Goal: Transaction & Acquisition: Book appointment/travel/reservation

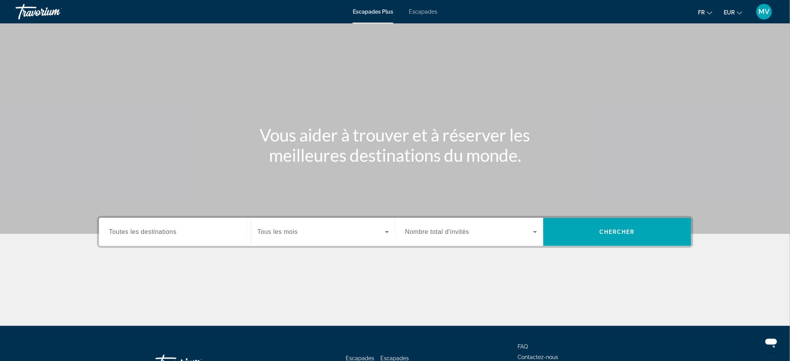
click at [191, 236] on input "Destination Toutes les destinations" at bounding box center [175, 232] width 132 height 9
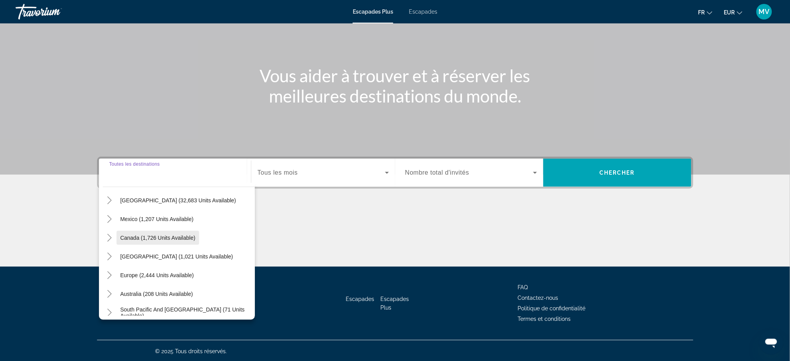
scroll to position [52, 0]
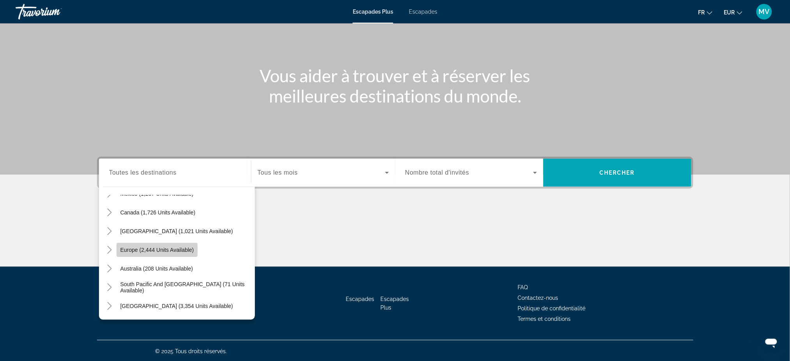
click at [159, 245] on span "Widget de recherche" at bounding box center [156, 249] width 81 height 19
type input "**********"
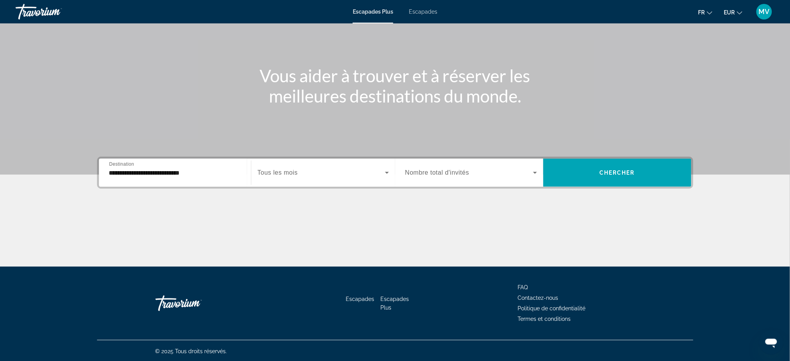
click at [309, 165] on div "Widget de recherche" at bounding box center [323, 173] width 131 height 22
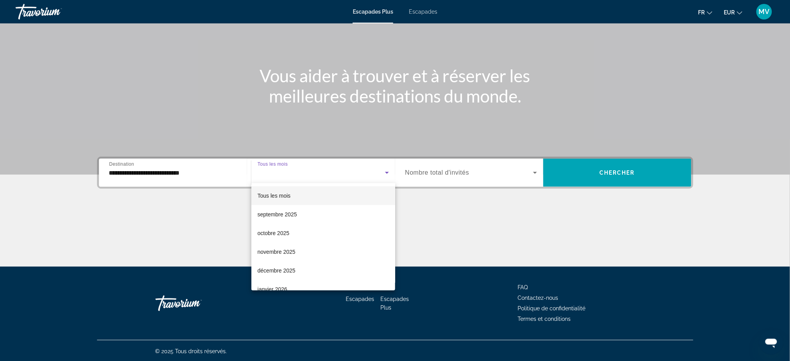
click at [301, 163] on div at bounding box center [395, 180] width 790 height 361
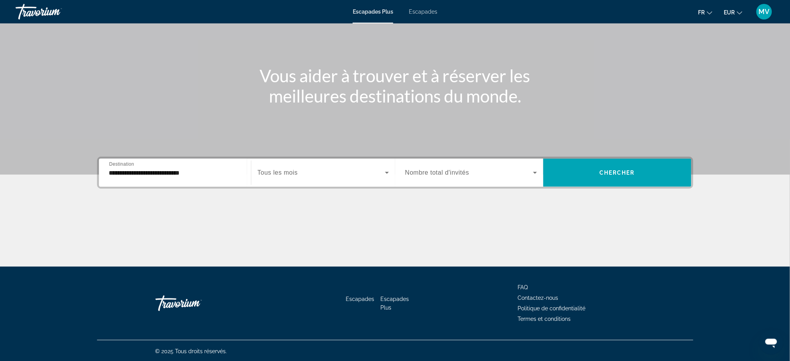
click at [287, 163] on div "Widget de recherche" at bounding box center [323, 173] width 131 height 22
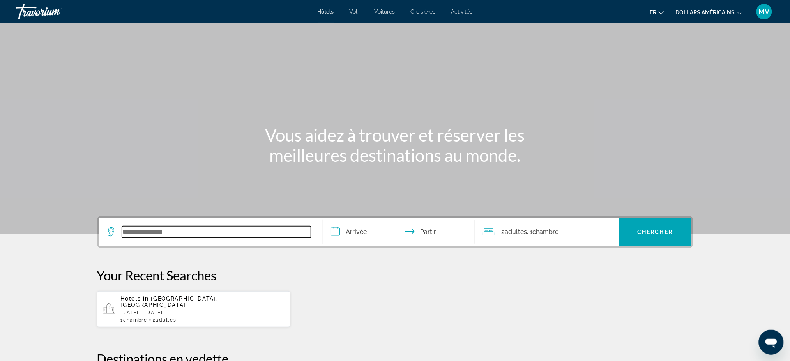
click at [145, 231] on input "Widget de recherche" at bounding box center [216, 232] width 189 height 12
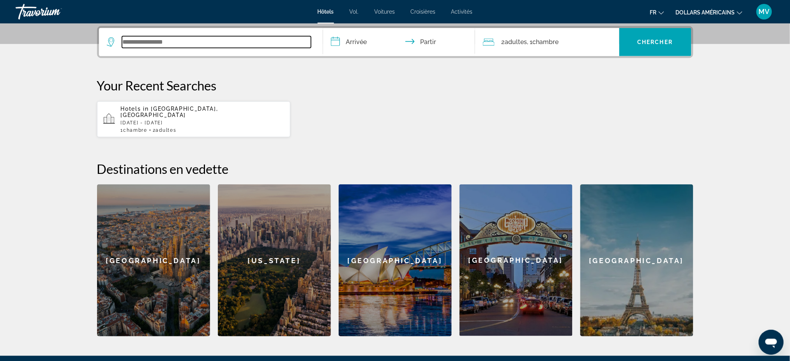
scroll to position [190, 0]
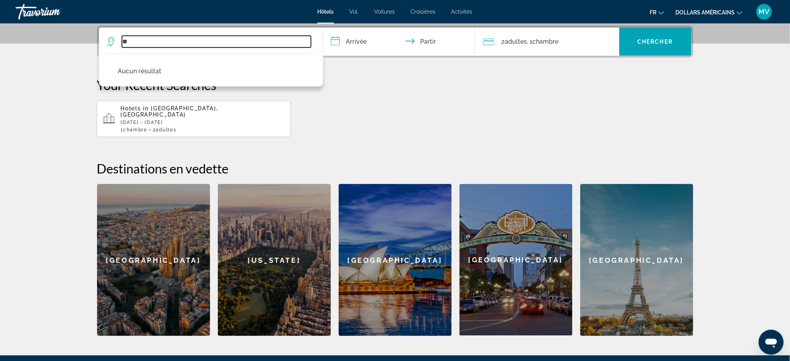
type input "*"
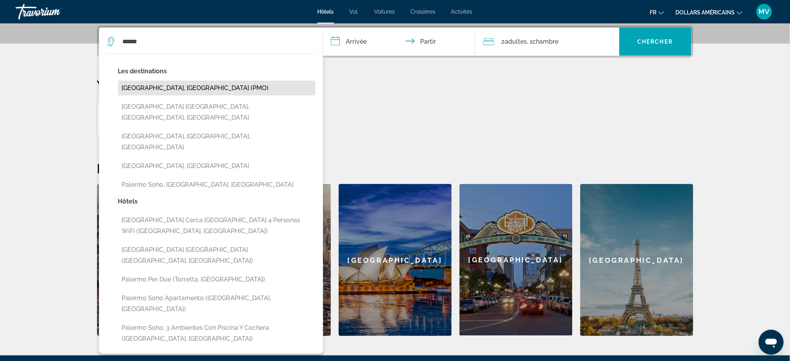
click at [147, 87] on button "Palermo, Italy (PMO)" at bounding box center [216, 88] width 197 height 15
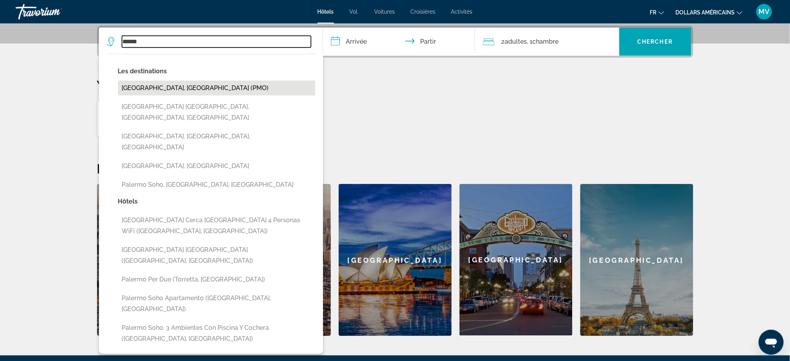
type input "**********"
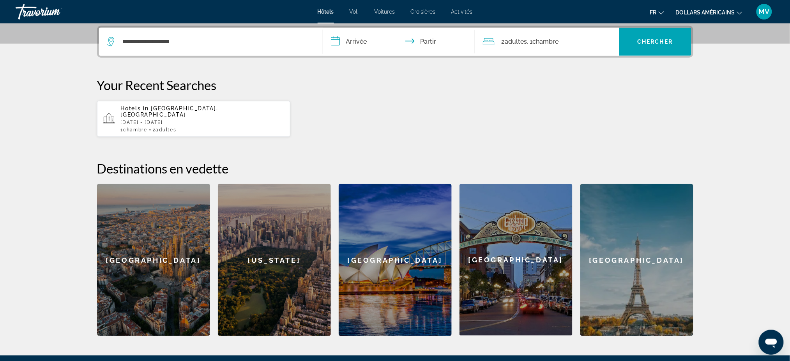
click at [347, 43] on input "**********" at bounding box center [400, 43] width 155 height 30
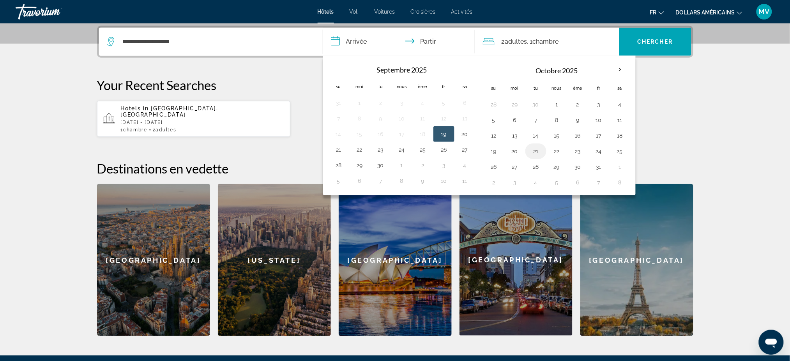
click at [537, 149] on button "21" at bounding box center [535, 151] width 12 height 11
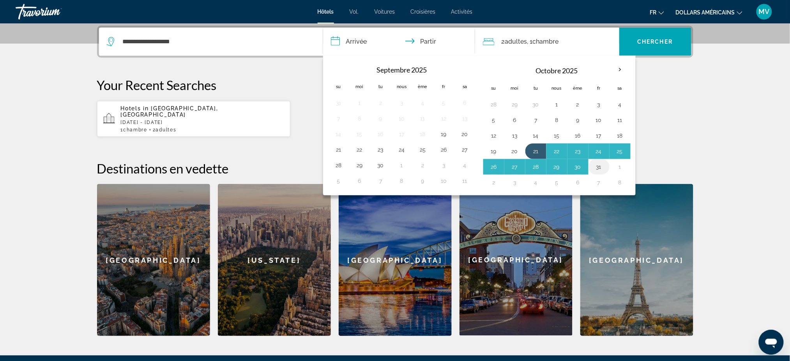
click at [603, 167] on button "31" at bounding box center [599, 166] width 12 height 11
type input "**********"
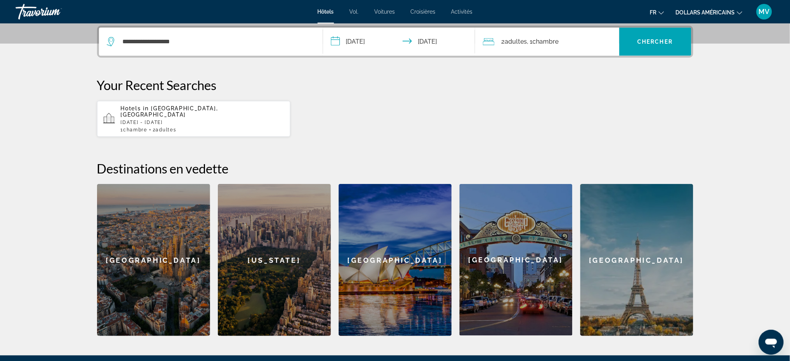
click at [540, 44] on font "Chambre" at bounding box center [546, 41] width 26 height 7
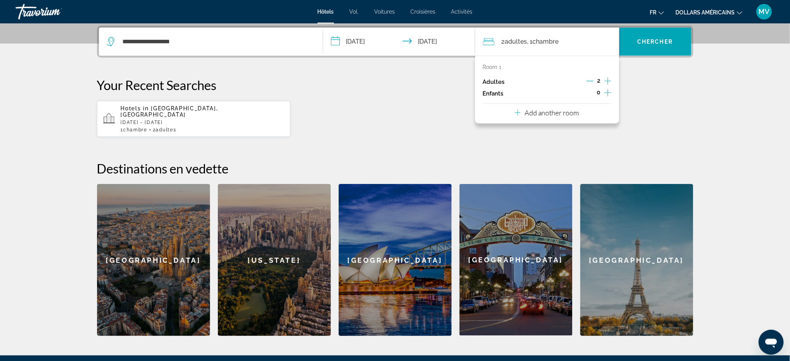
click at [607, 93] on icon "Increment children" at bounding box center [607, 92] width 7 height 9
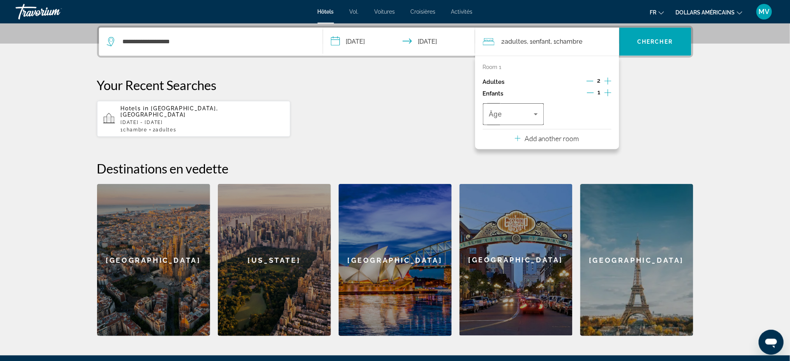
click at [536, 113] on icon "Travelers: 2 adults, 1 child" at bounding box center [535, 113] width 9 height 9
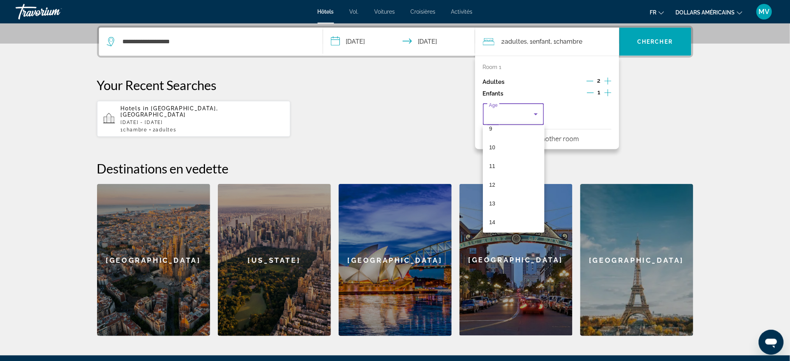
scroll to position [196, 0]
click at [497, 203] on mat-option "14" at bounding box center [514, 204] width 62 height 19
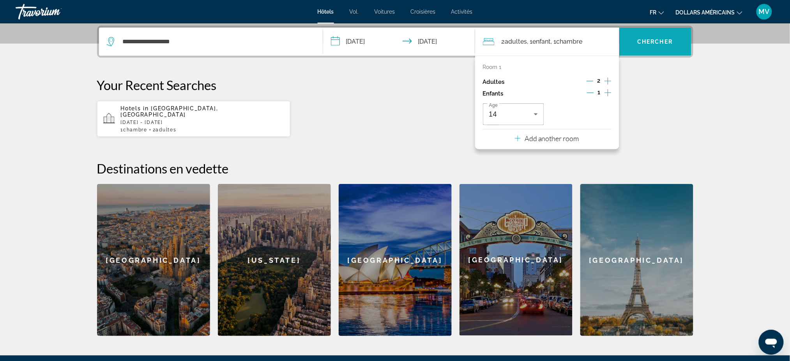
click at [654, 48] on span "Widget de recherche" at bounding box center [655, 41] width 72 height 19
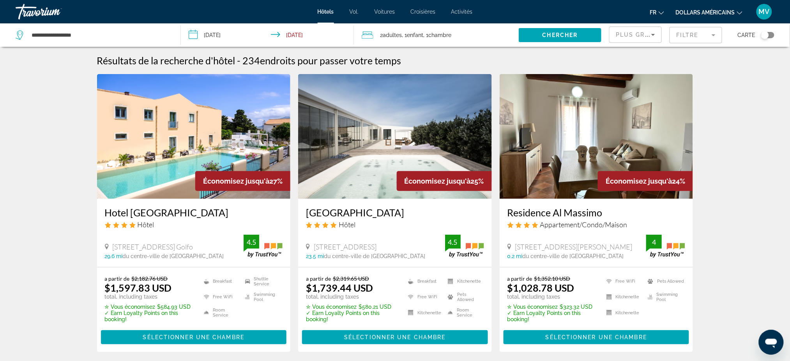
click at [732, 11] on font "dollars américains" at bounding box center [705, 12] width 59 height 6
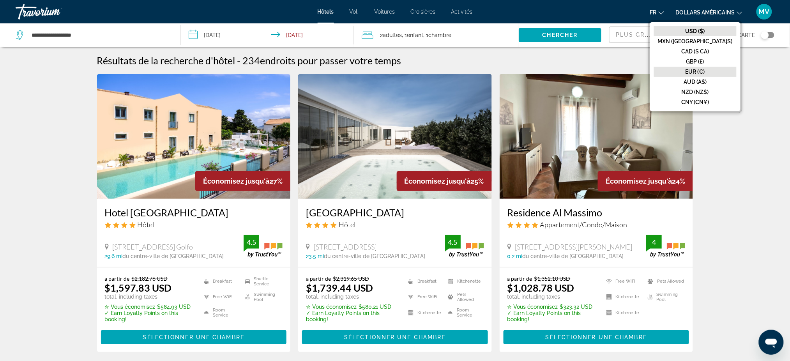
click at [705, 71] on font "EUR (€)" at bounding box center [694, 72] width 19 height 6
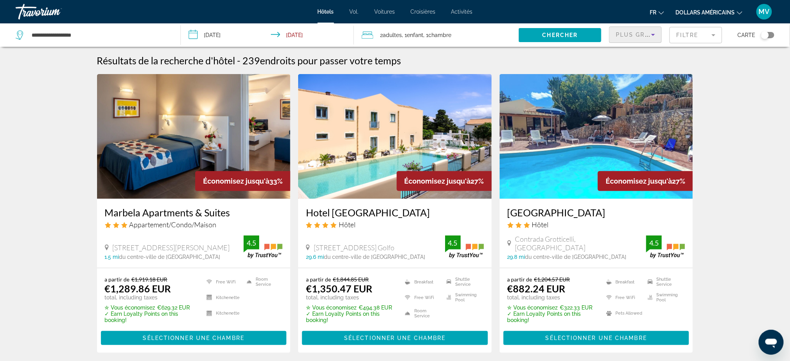
click at [653, 35] on icon "Sort by" at bounding box center [653, 35] width 4 height 2
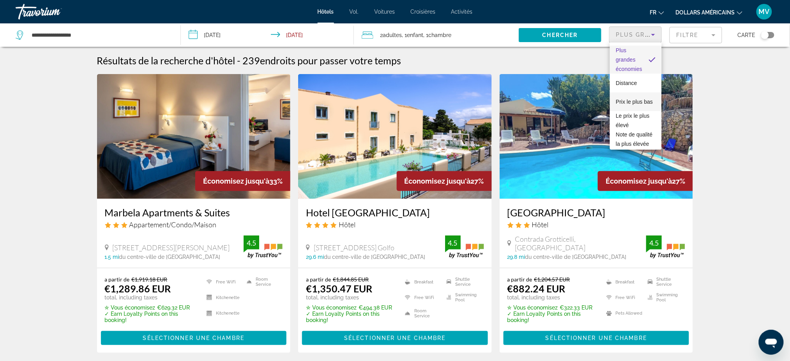
click at [629, 99] on font "Prix ​​le plus bas" at bounding box center [634, 102] width 37 height 6
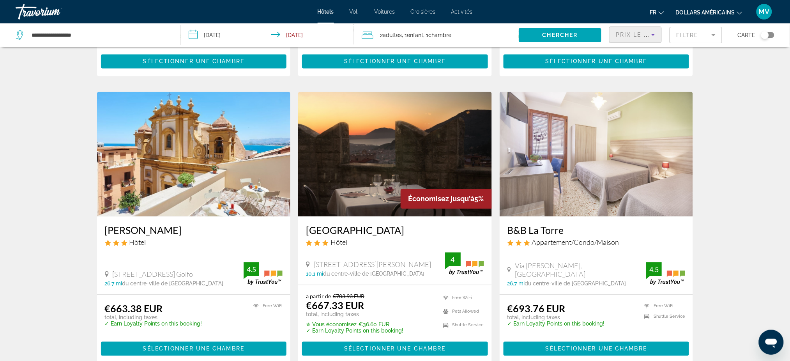
scroll to position [519, 0]
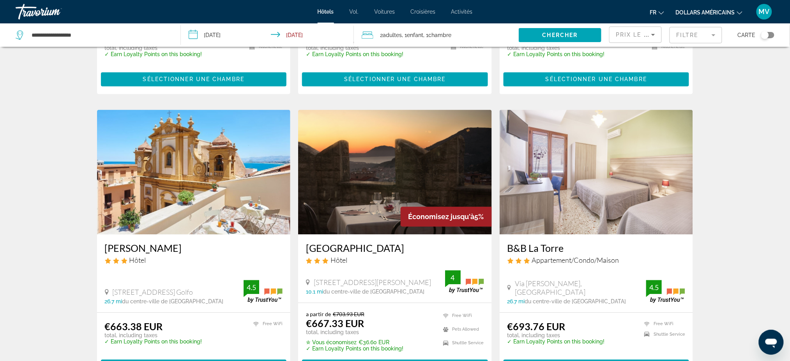
click at [596, 197] on img "Contenu principal" at bounding box center [596, 172] width 194 height 125
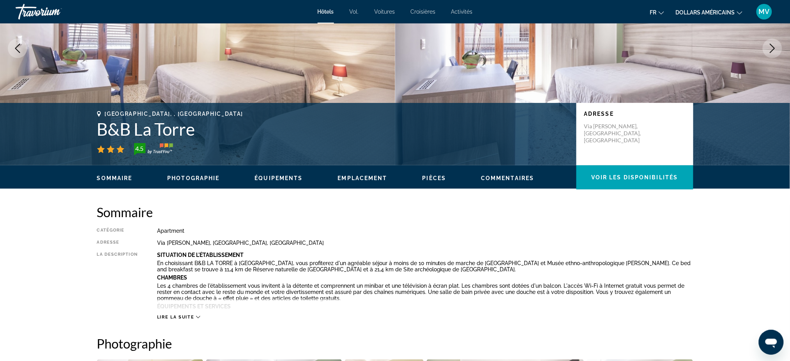
scroll to position [104, 0]
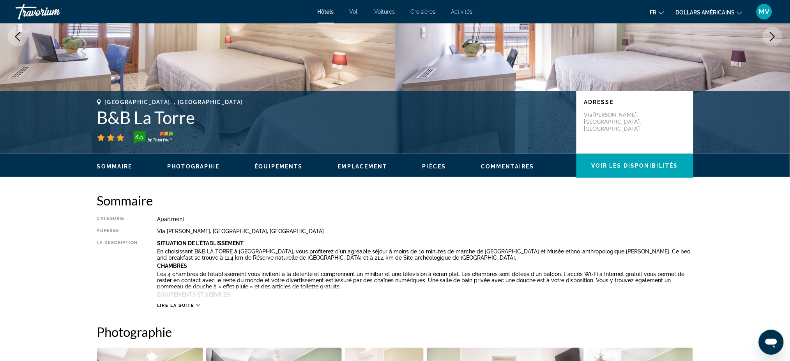
click at [189, 303] on span "Lire la suite" at bounding box center [175, 305] width 37 height 5
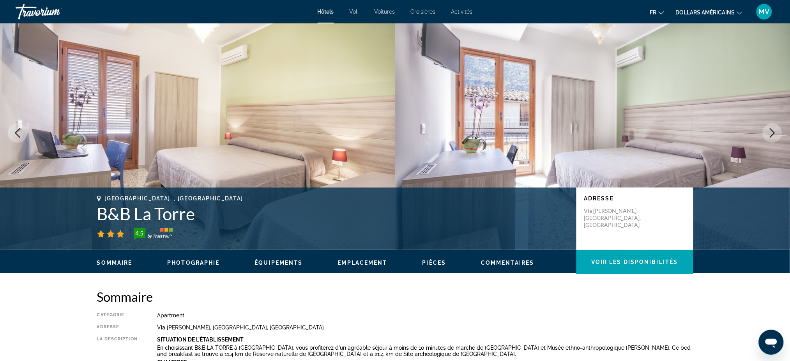
scroll to position [0, 0]
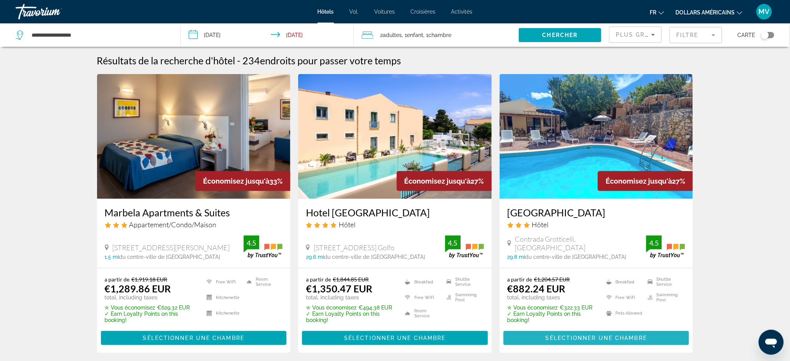
click at [611, 340] on span "Sélectionner une chambre" at bounding box center [595, 338] width 101 height 6
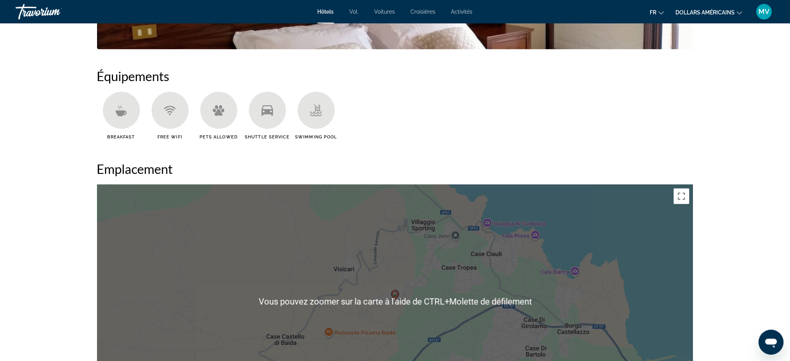
scroll to position [571, 0]
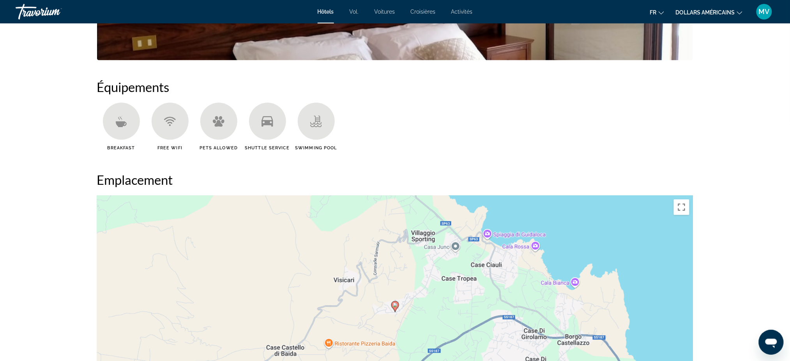
click at [389, 12] on font "Voitures" at bounding box center [384, 12] width 21 height 6
